Goal: Transaction & Acquisition: Obtain resource

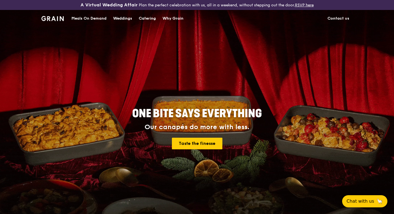
drag, startPoint x: 0, startPoint y: 0, endPoint x: 152, endPoint y: 18, distance: 152.9
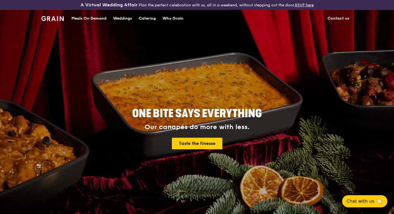
click at [152, 18] on div "Catering" at bounding box center [147, 18] width 17 height 17
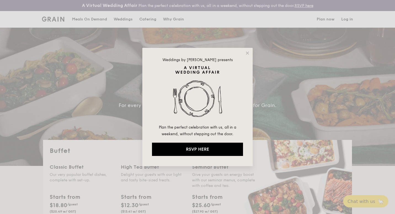
select select
click at [248, 53] on icon at bounding box center [247, 52] width 3 height 3
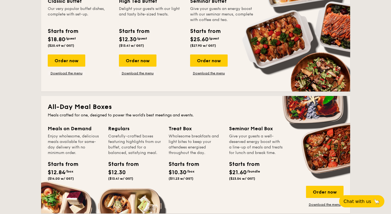
scroll to position [248, 0]
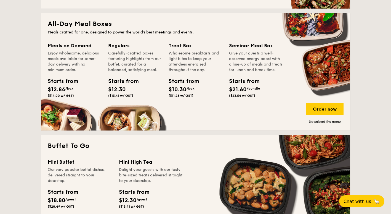
drag, startPoint x: 200, startPoint y: 87, endPoint x: 208, endPoint y: 90, distance: 8.5
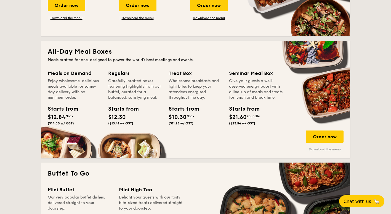
click at [318, 149] on link "Download the menu" at bounding box center [325, 149] width 38 height 4
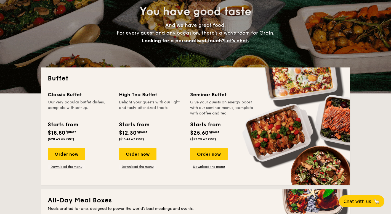
scroll to position [0, 0]
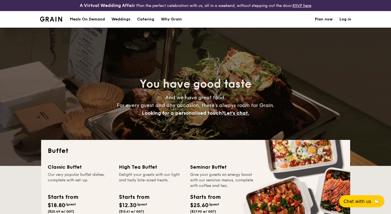
drag, startPoint x: 272, startPoint y: 77, endPoint x: 313, endPoint y: -15, distance: 100.1
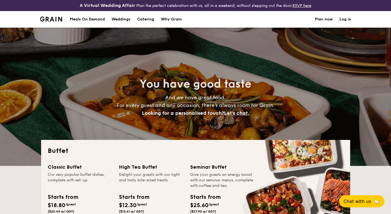
drag, startPoint x: 286, startPoint y: 18, endPoint x: 274, endPoint y: 11, distance: 13.7
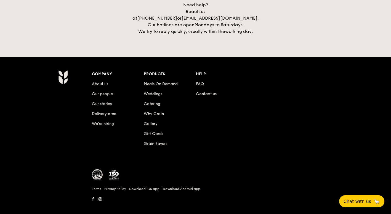
drag, startPoint x: 277, startPoint y: 59, endPoint x: 228, endPoint y: 201, distance: 150.3
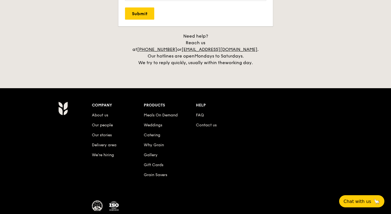
scroll to position [1182, 0]
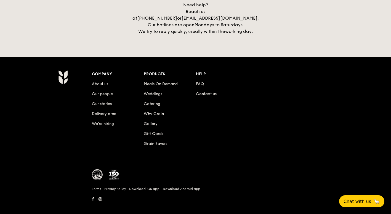
drag, startPoint x: 186, startPoint y: 162, endPoint x: 167, endPoint y: 153, distance: 21.1
click at [199, 81] on link "FAQ" at bounding box center [200, 83] width 8 height 5
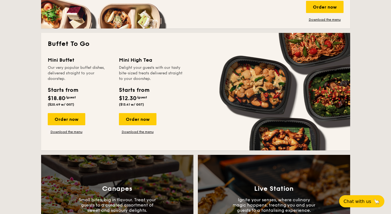
scroll to position [0, 0]
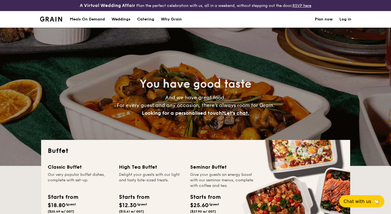
drag, startPoint x: 128, startPoint y: 141, endPoint x: 163, endPoint y: 15, distance: 130.5
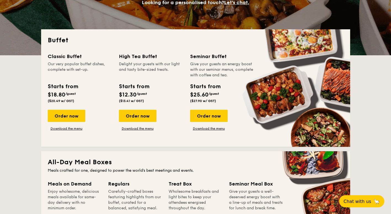
scroll to position [248, 0]
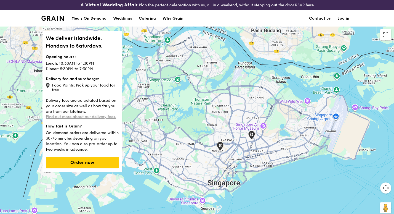
click at [95, 116] on link "Find out more about our delivery fees." at bounding box center [81, 116] width 70 height 5
